Goal: Transaction & Acquisition: Download file/media

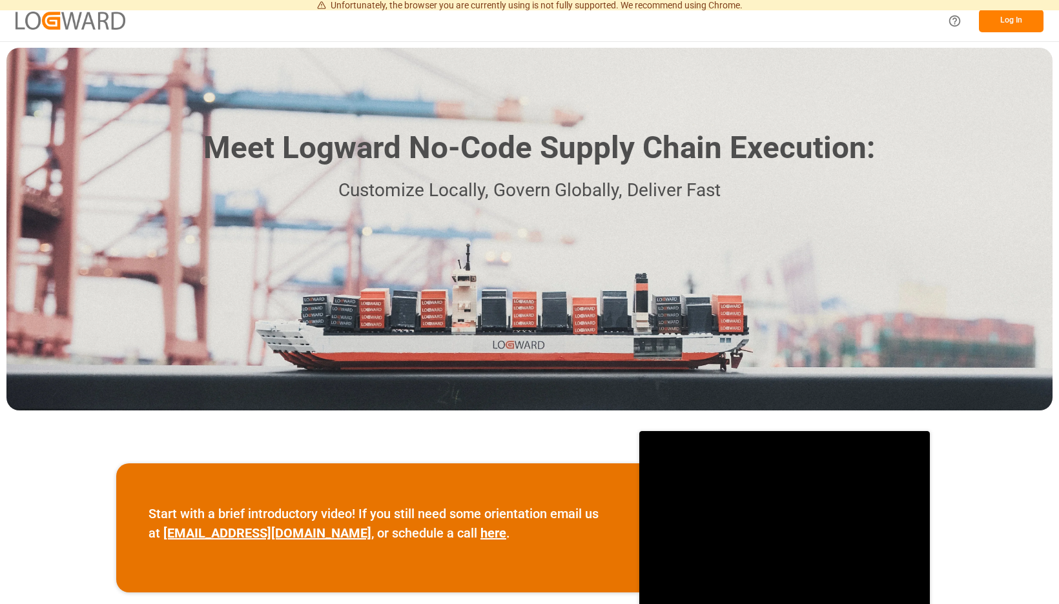
click at [1006, 23] on button "Log In" at bounding box center [1011, 21] width 65 height 23
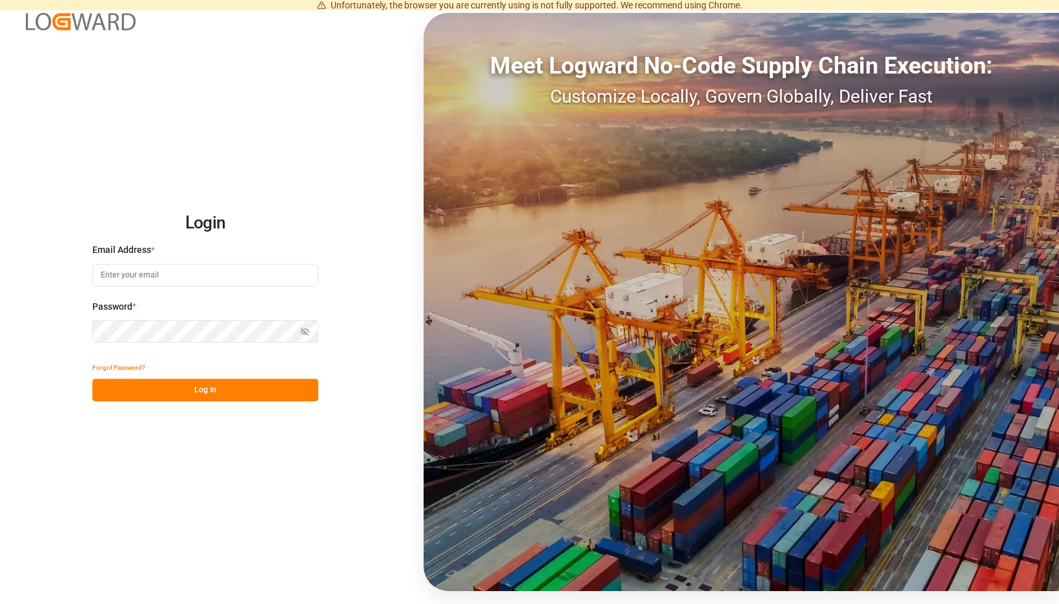
type input "[EMAIL_ADDRESS][PERSON_NAME][DOMAIN_NAME]"
click at [309, 400] on button "Log In" at bounding box center [205, 390] width 226 height 23
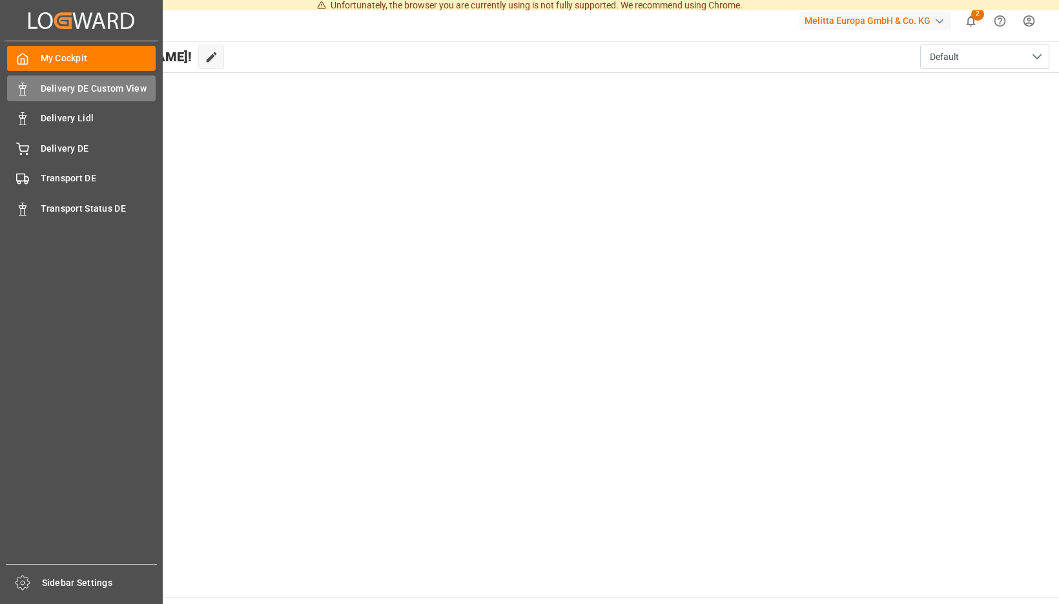
click at [19, 78] on div "Delivery DE Custom View Delivery DE Custom View" at bounding box center [81, 88] width 149 height 25
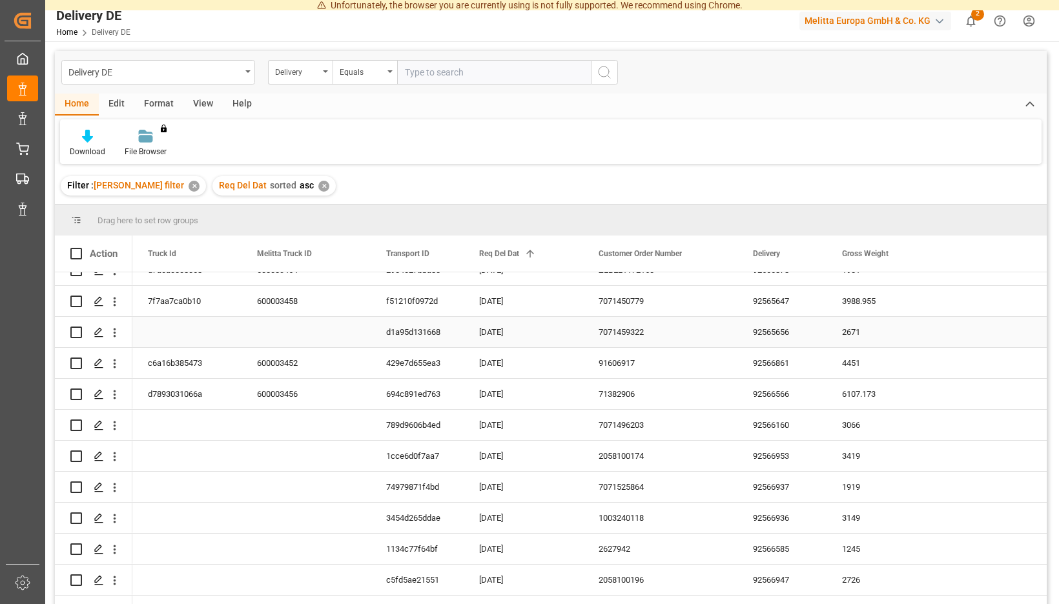
scroll to position [434, 0]
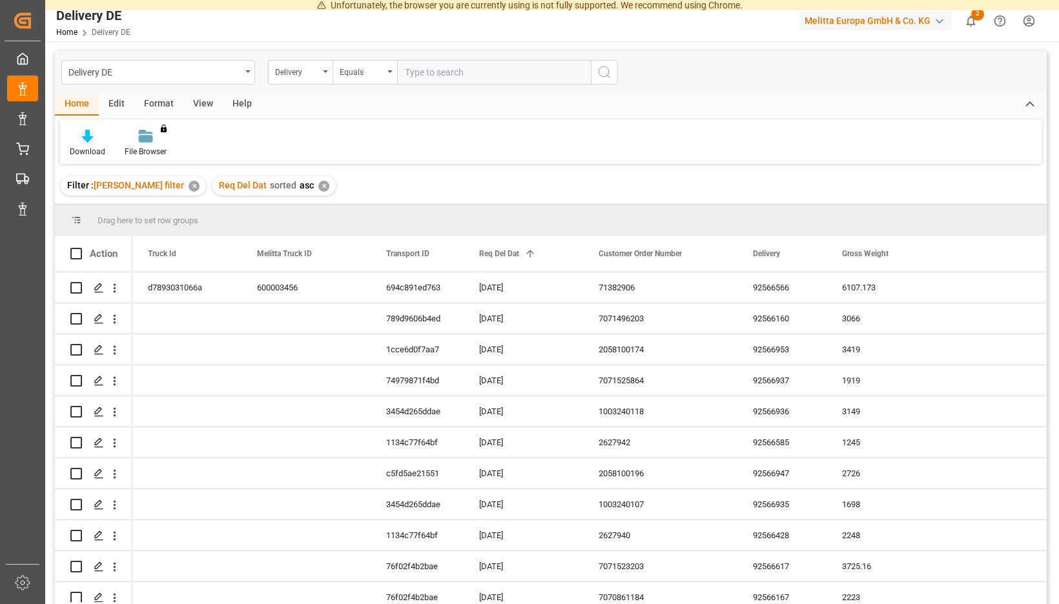
click at [105, 147] on div "Download" at bounding box center [88, 152] width 36 height 12
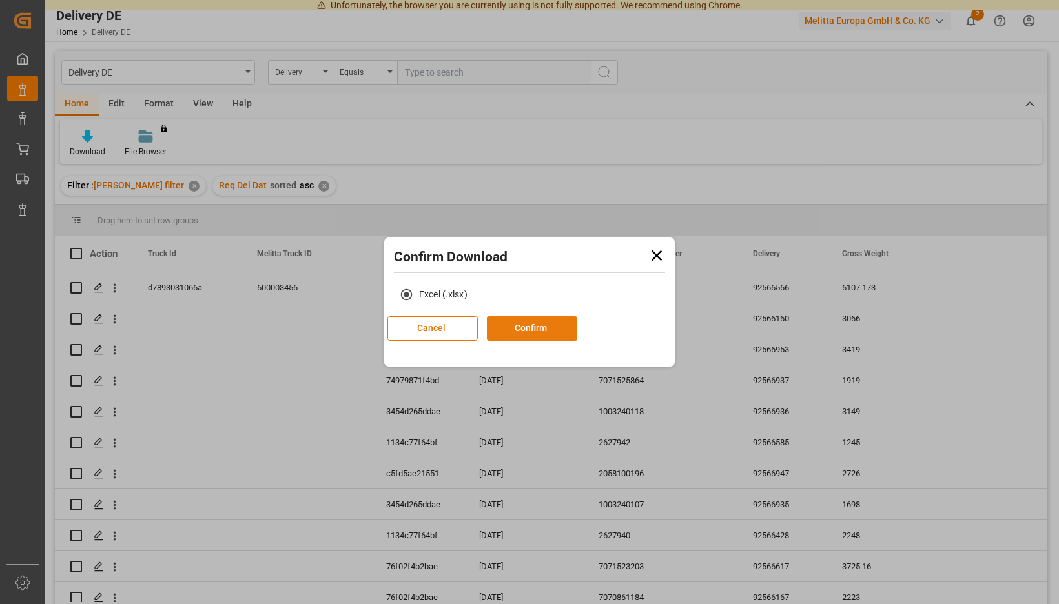
click at [537, 328] on button "Confirm" at bounding box center [532, 328] width 90 height 25
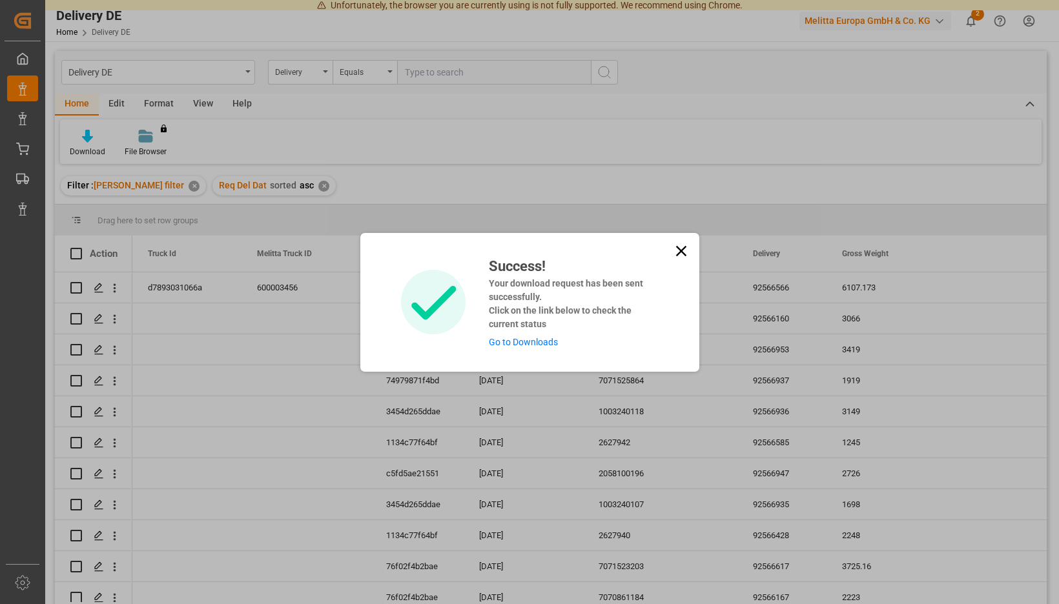
click at [546, 342] on link "Go to Downloads" at bounding box center [523, 342] width 69 height 10
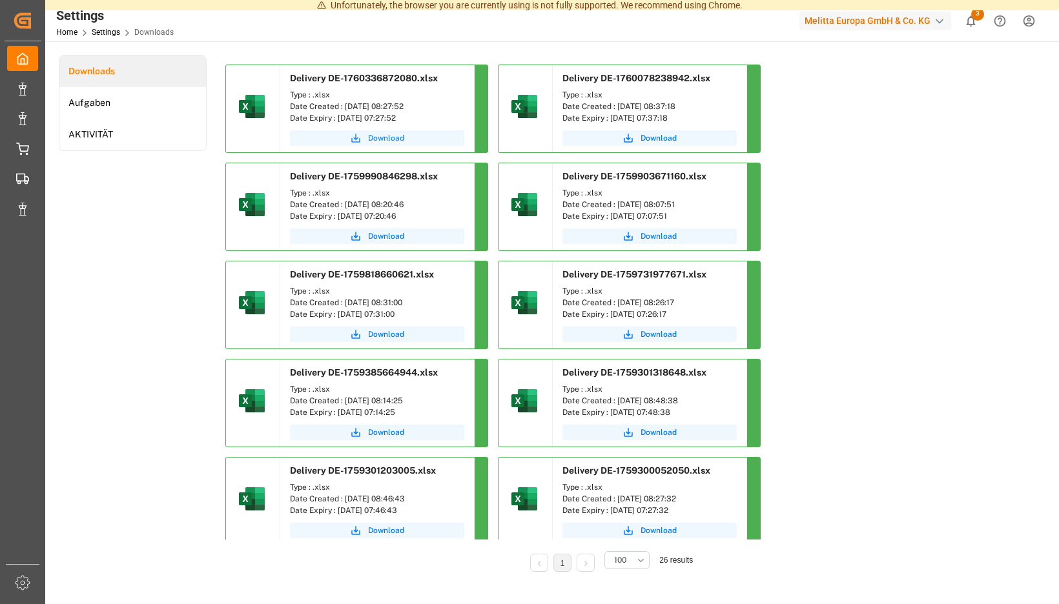
click at [404, 142] on span "Download" at bounding box center [386, 138] width 36 height 12
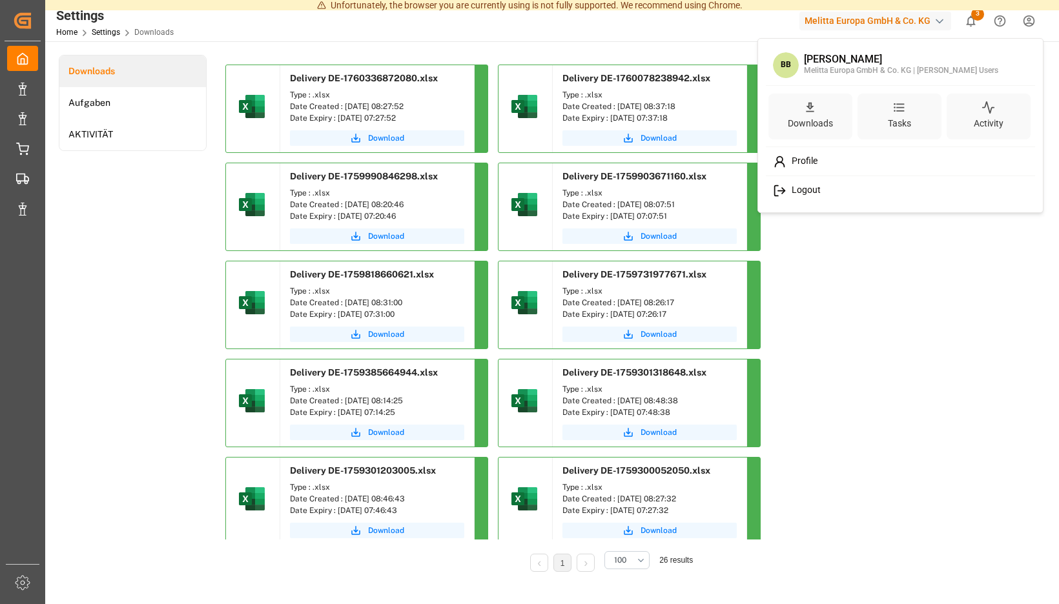
click at [798, 191] on span "Logout" at bounding box center [804, 191] width 34 height 12
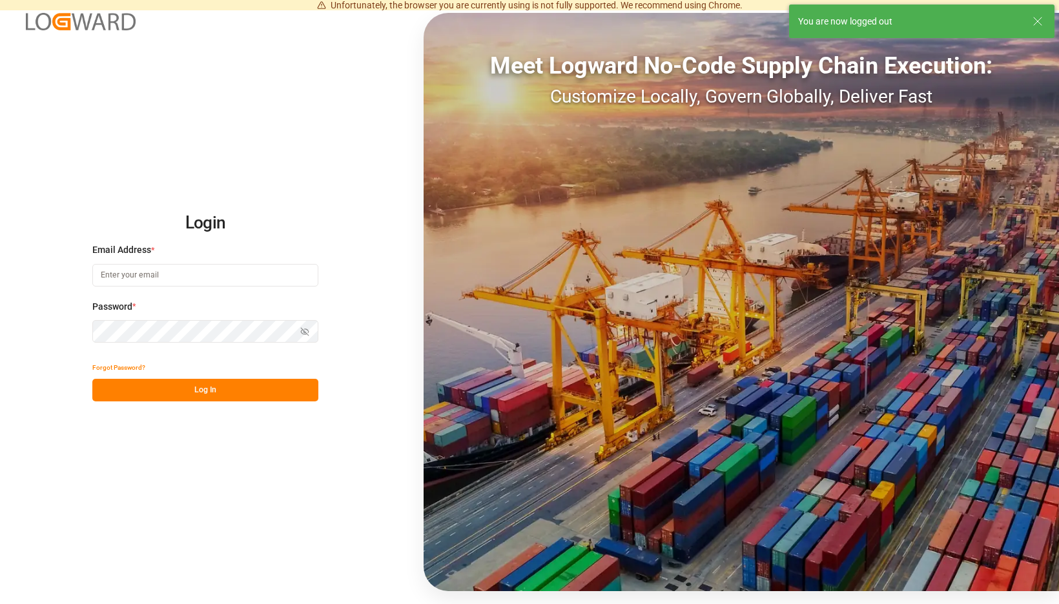
type input "[EMAIL_ADDRESS][PERSON_NAME][DOMAIN_NAME]"
